Goal: Task Accomplishment & Management: Use online tool/utility

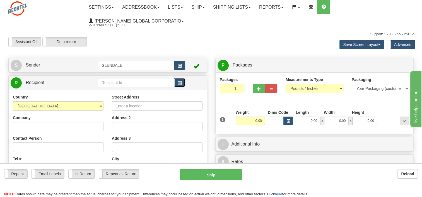
click at [178, 83] on span "button" at bounding box center [180, 83] width 4 height 4
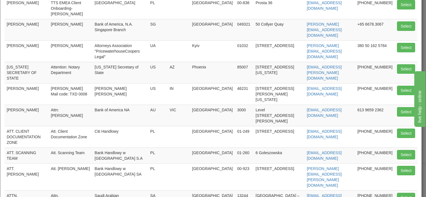
scroll to position [110, 0]
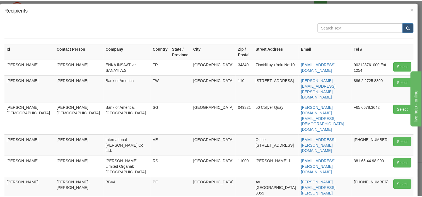
scroll to position [0, 0]
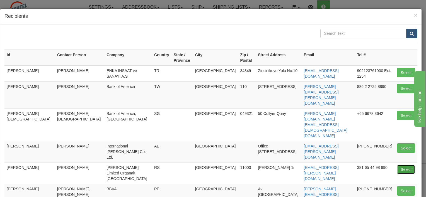
click at [402, 165] on button "Select" at bounding box center [406, 169] width 18 height 9
type input "[PERSON_NAME]"
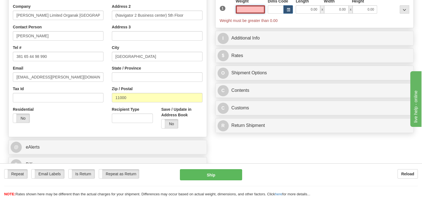
scroll to position [167, 0]
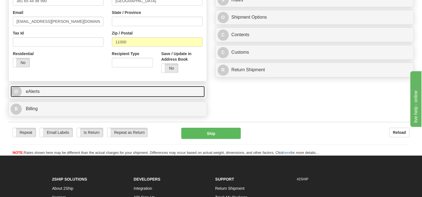
type input "0.00"
click at [49, 91] on link "@ eAlerts" at bounding box center [108, 91] width 194 height 11
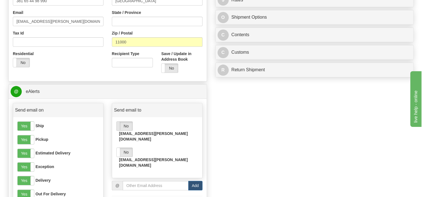
click at [118, 125] on span at bounding box center [116, 126] width 7 height 9
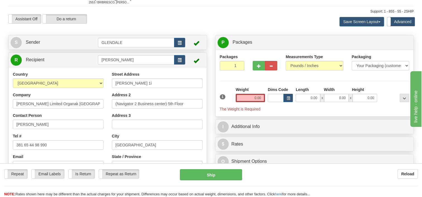
scroll to position [0, 0]
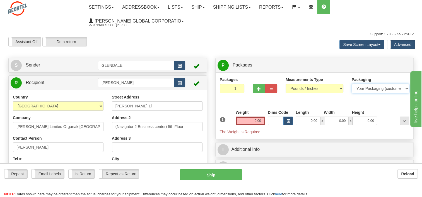
click at [378, 86] on select "Your Packaging (customer supplied) Envelope (carrier supplied) Pack (carrier su…" at bounding box center [380, 88] width 58 height 9
select select "2"
click at [351, 84] on select "Your Packaging (customer supplied) Envelope (carrier supplied) Pack (carrier su…" at bounding box center [380, 88] width 58 height 9
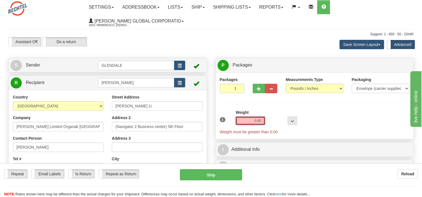
drag, startPoint x: 253, startPoint y: 122, endPoint x: 320, endPoint y: 113, distance: 68.0
click at [320, 113] on div "1 Weight 0.00 Dims Code 0 x" at bounding box center [314, 122] width 192 height 25
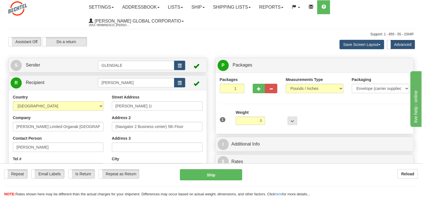
type input "0.50"
click at [317, 111] on div "1 Weight 0.50 Dims Code 0 x" at bounding box center [314, 120] width 192 height 20
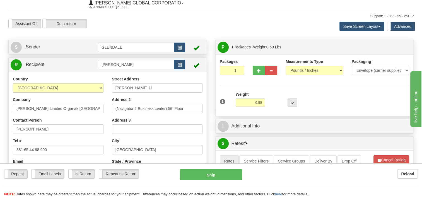
scroll to position [28, 0]
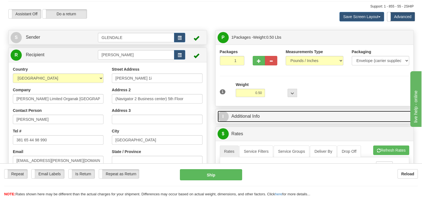
click at [237, 118] on link "I Additional Info" at bounding box center [314, 116] width 194 height 11
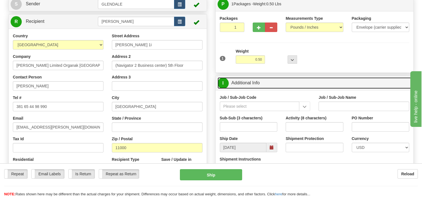
scroll to position [84, 0]
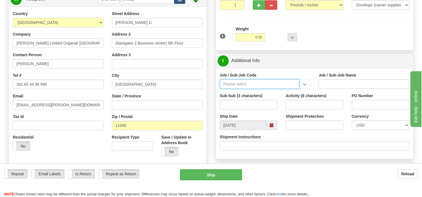
click at [265, 88] on input "Job / Sub-Job Code" at bounding box center [260, 83] width 80 height 9
click at [249, 82] on input "Job / Sub-Job Code" at bounding box center [260, 83] width 80 height 9
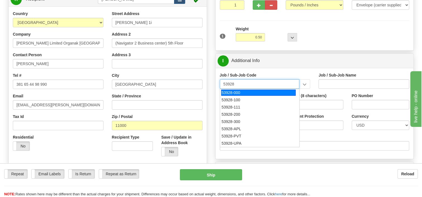
click at [244, 90] on div "53928-000" at bounding box center [258, 93] width 74 height 6
type input "53928-000"
type input "TREASURY-BCMC - TREASURY-BCMC"
type input "53928-000"
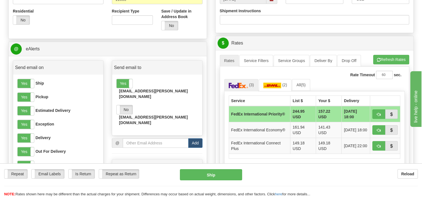
scroll to position [223, 0]
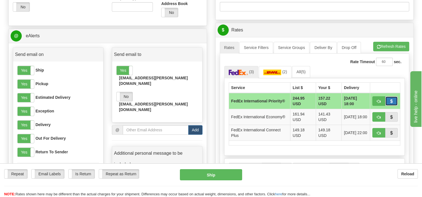
click at [393, 100] on button "button" at bounding box center [391, 100] width 13 height 9
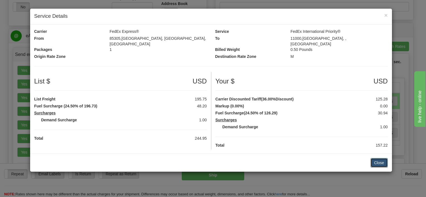
click at [380, 158] on button "Close" at bounding box center [378, 162] width 17 height 9
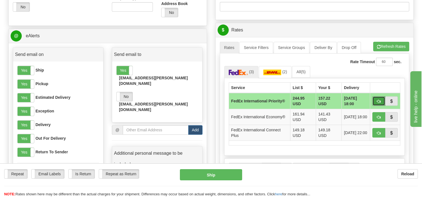
click at [376, 102] on button "button" at bounding box center [378, 100] width 13 height 9
type input "01"
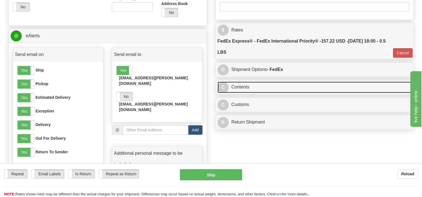
click at [254, 89] on link "C Contents" at bounding box center [314, 87] width 194 height 11
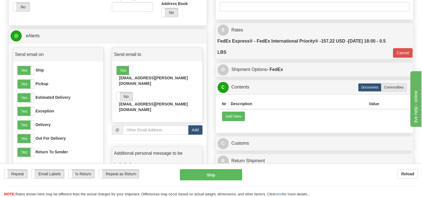
click at [229, 122] on td "Add New" at bounding box center [314, 116] width 189 height 14
click at [231, 119] on button "Add New" at bounding box center [233, 116] width 23 height 9
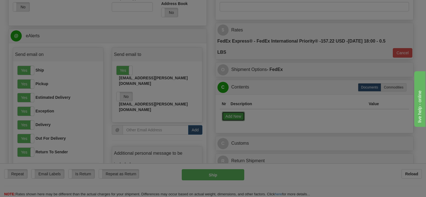
select select "US"
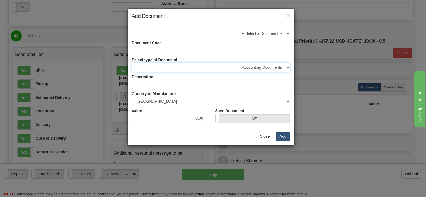
click at [287, 66] on select "Accounting Documents Analysis Reports Applications (Completed) Bank Statements …" at bounding box center [211, 67] width 158 height 9
select select "32"
click at [132, 63] on select "Accounting Documents Analysis Reports Applications (Completed) Bank Statements …" at bounding box center [211, 67] width 158 height 9
type input "Letters and Cards"
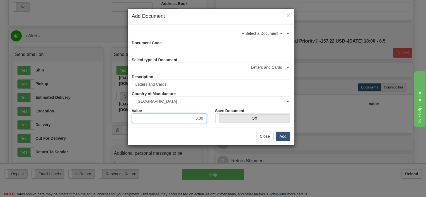
drag, startPoint x: 189, startPoint y: 119, endPoint x: 205, endPoint y: 116, distance: 15.8
click at [205, 116] on input "0.00" at bounding box center [169, 118] width 75 height 9
type input "1.00"
click at [282, 139] on button "Add" at bounding box center [283, 136] width 14 height 9
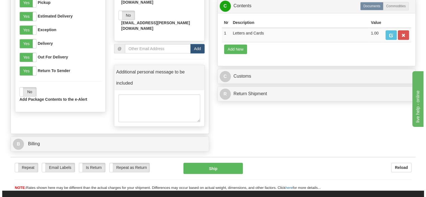
scroll to position [307, 0]
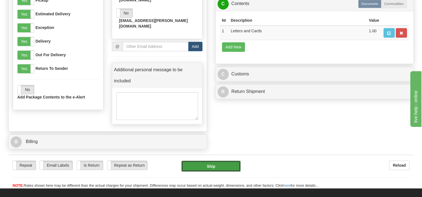
click at [212, 161] on button "Ship" at bounding box center [210, 166] width 59 height 11
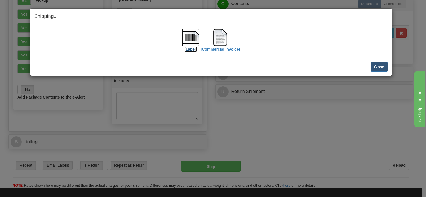
click at [195, 32] on img at bounding box center [191, 38] width 18 height 18
click at [227, 33] on img at bounding box center [220, 38] width 18 height 18
